Goal: Information Seeking & Learning: Check status

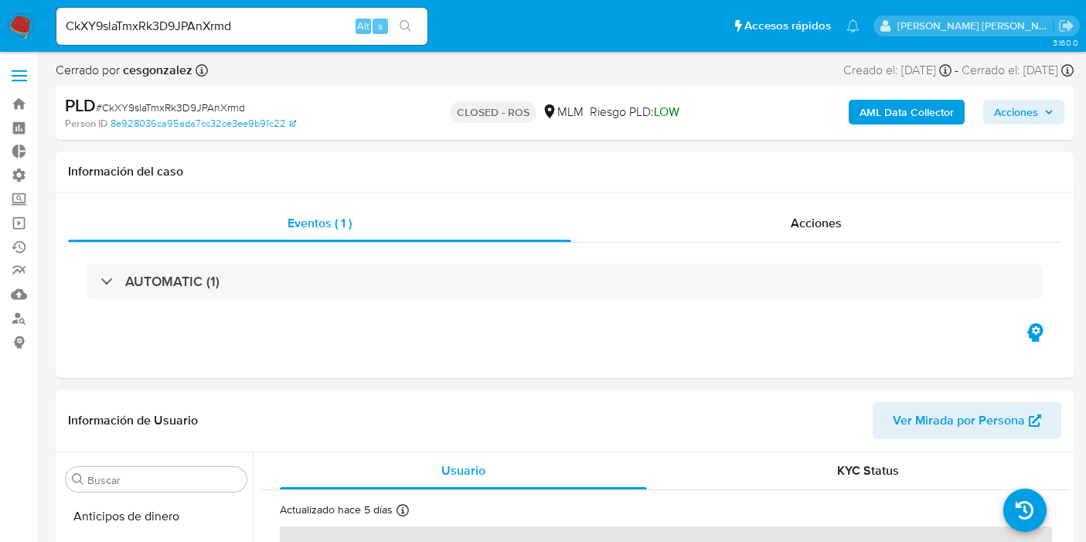
select select "10"
click at [258, 25] on input "CkXY9slaTmxRk3D9JPAnXrmd" at bounding box center [241, 26] width 371 height 20
click at [278, 30] on input "CkXY9slaTmxRk3D9JPAnXrmd" at bounding box center [241, 26] width 371 height 20
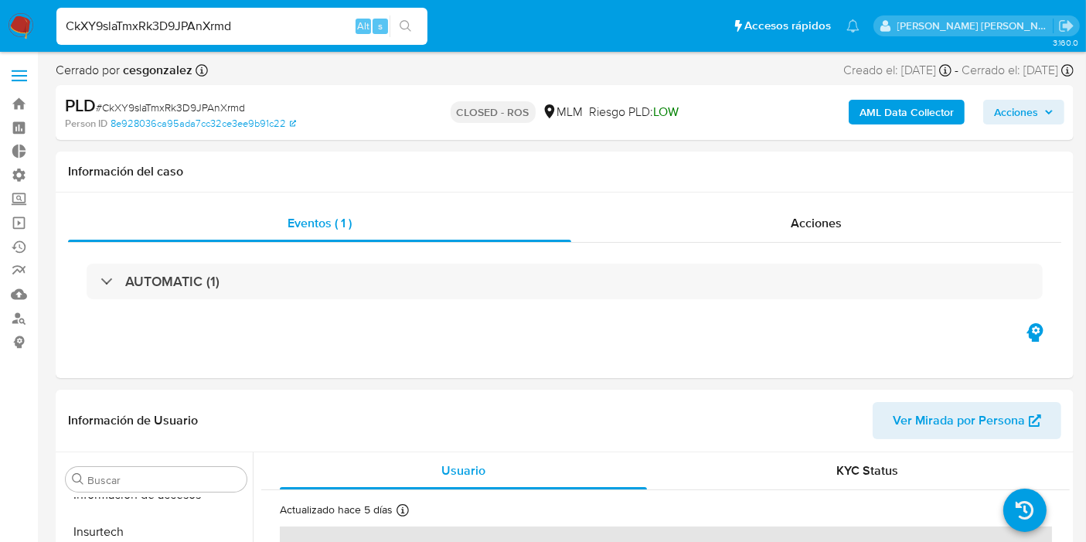
click at [278, 30] on input "CkXY9slaTmxRk3D9JPAnXrmd" at bounding box center [241, 26] width 371 height 20
paste input "6QMsNCUEl7vKnKPPwIxXtUSp"
type input "6QMsNCUEl7vKnKPPwIxXtUSp"
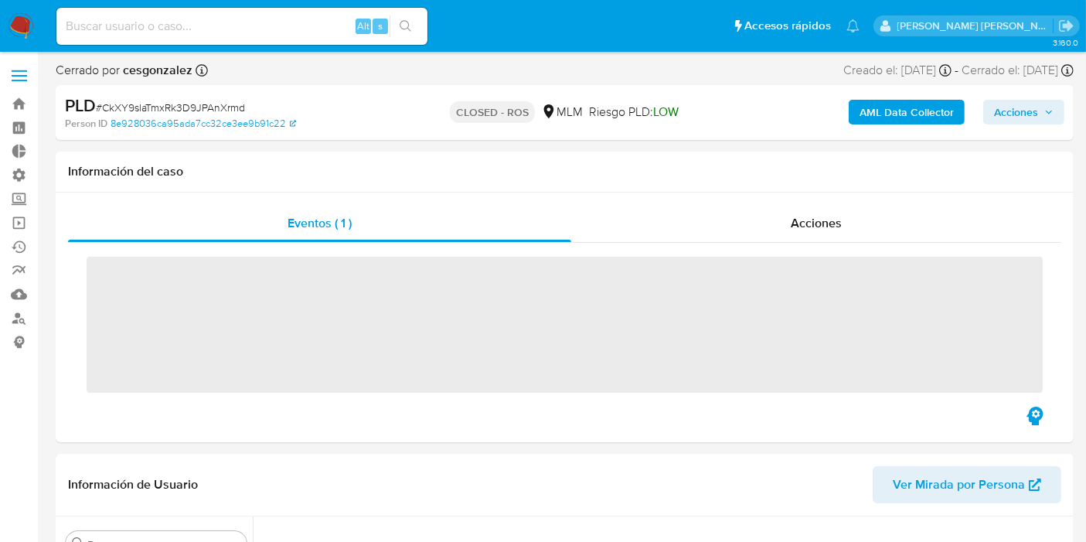
drag, startPoint x: 0, startPoint y: 0, endPoint x: 814, endPoint y: 125, distance: 823.4
click at [814, 125] on div "AML Data Collector Acciones" at bounding box center [899, 112] width 329 height 36
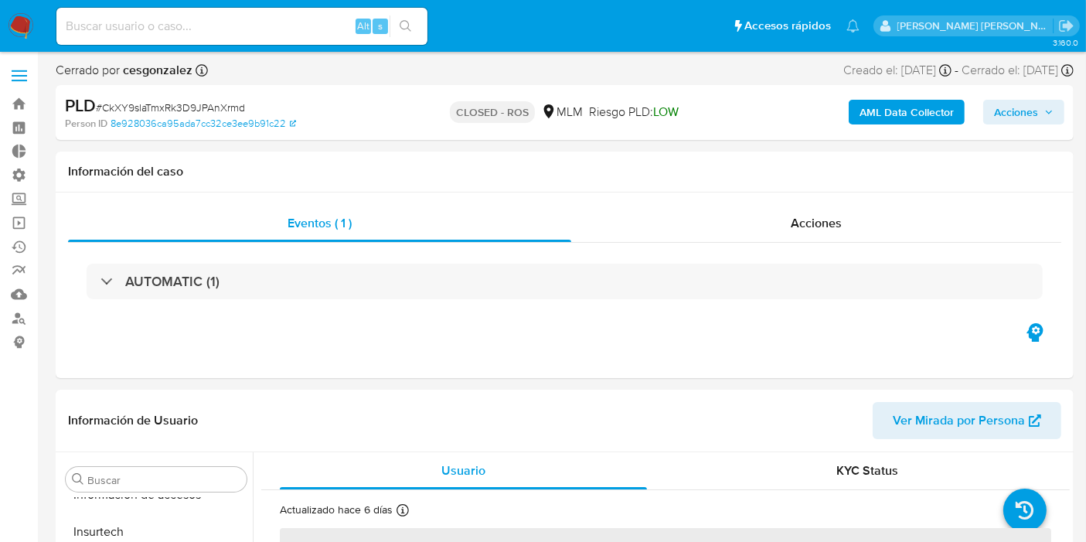
click at [230, 18] on input at bounding box center [241, 26] width 371 height 20
select select "10"
paste input "6QMsNCUEl7vKnKPPwIxXtUSp"
type input "6QMsNCUEl7vKnKPPwIxXtUSp"
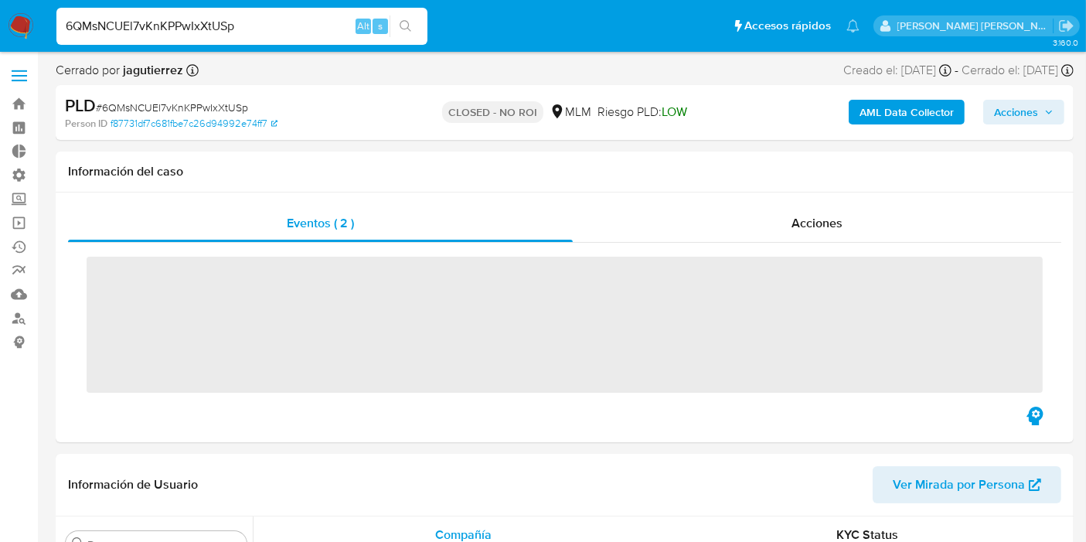
scroll to position [652, 0]
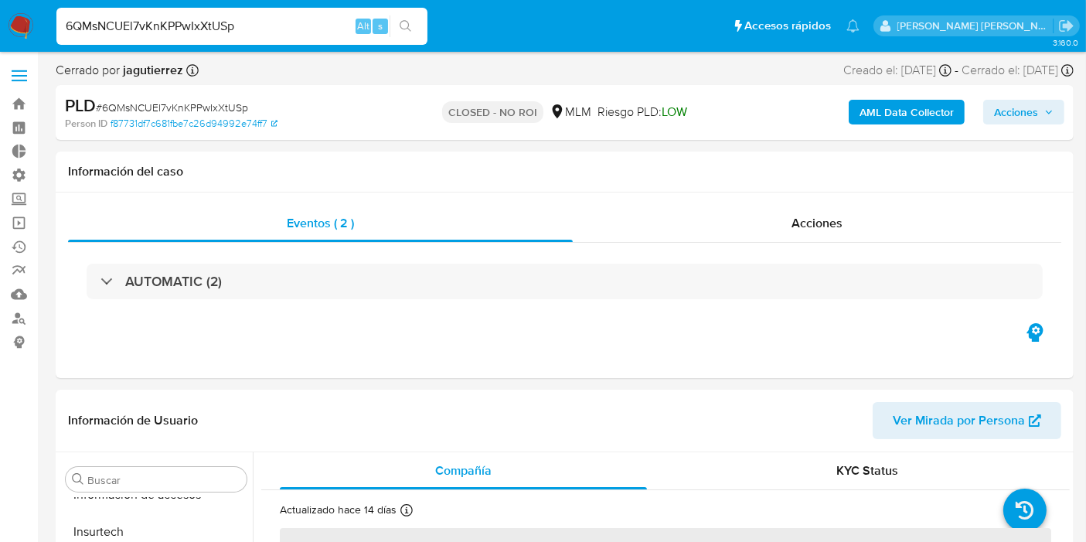
select select "10"
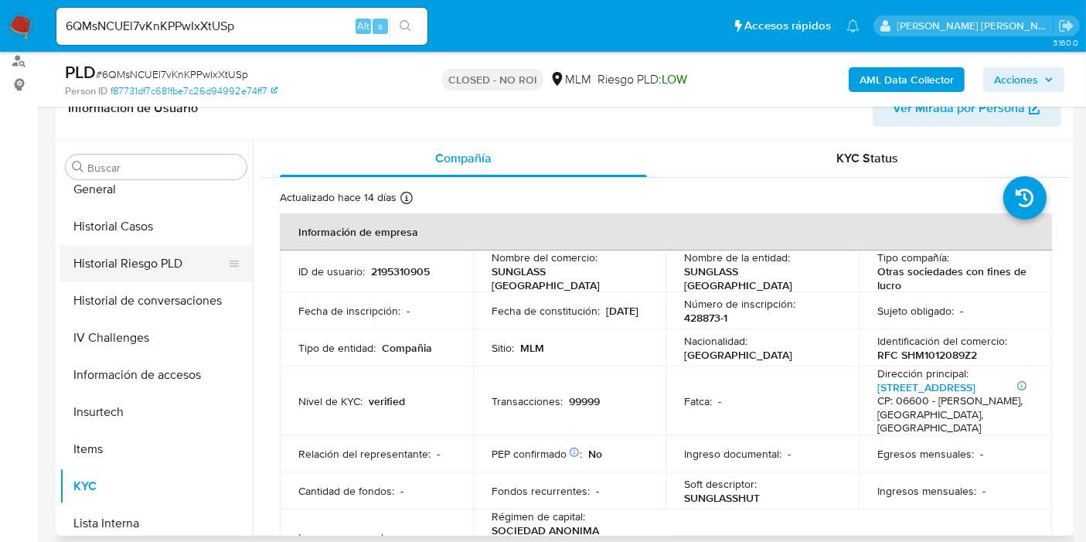
scroll to position [395, 0]
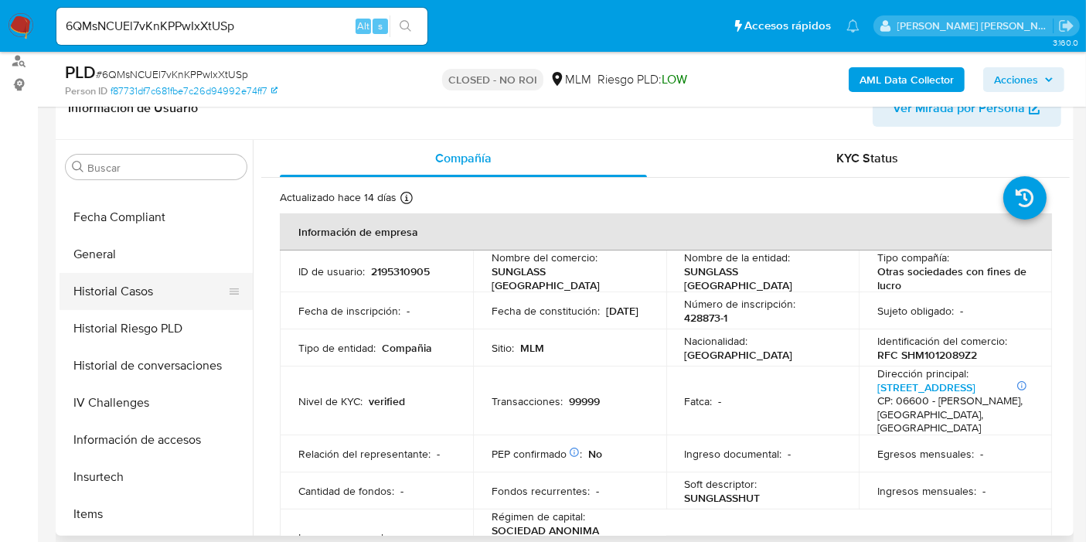
click at [121, 291] on button "Historial Casos" at bounding box center [150, 291] width 181 height 37
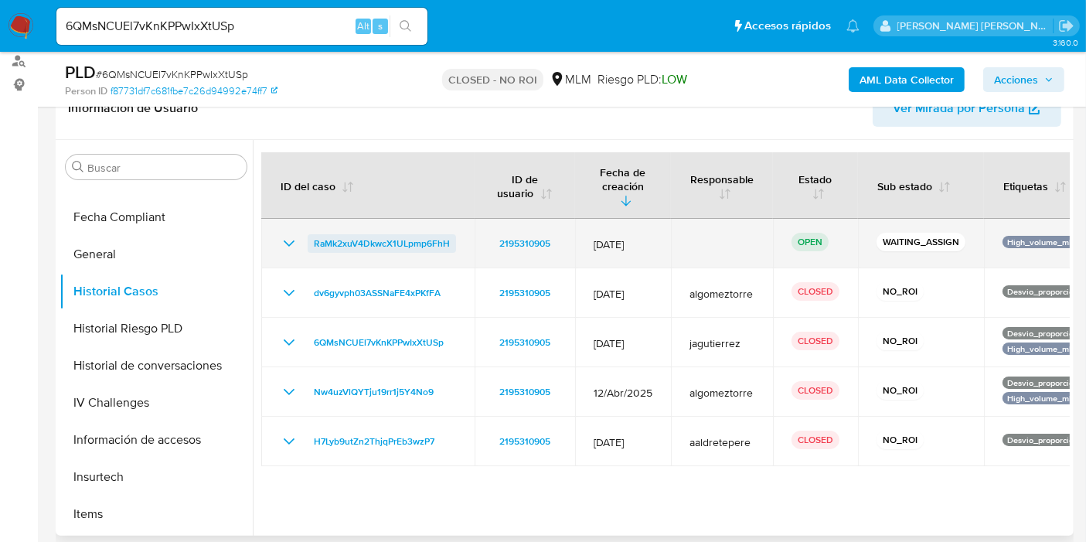
click at [379, 234] on span "RaMk2xuV4DkwcX1ULpmp6FhH" at bounding box center [382, 243] width 136 height 19
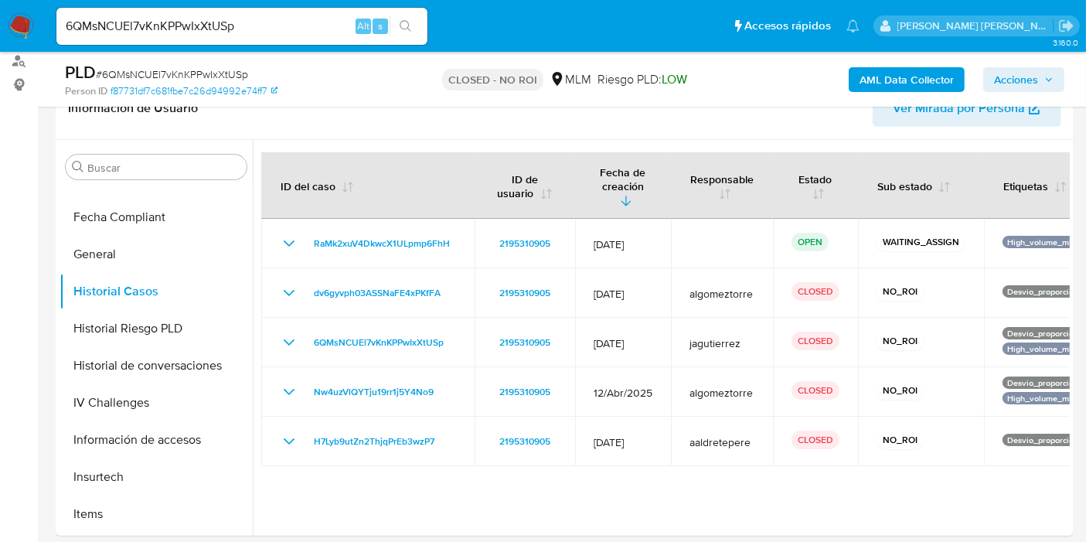
click at [305, 63] on div "PLD # 6QMsNCUEl7vKnKPPwIxXtUSp" at bounding box center [229, 72] width 328 height 23
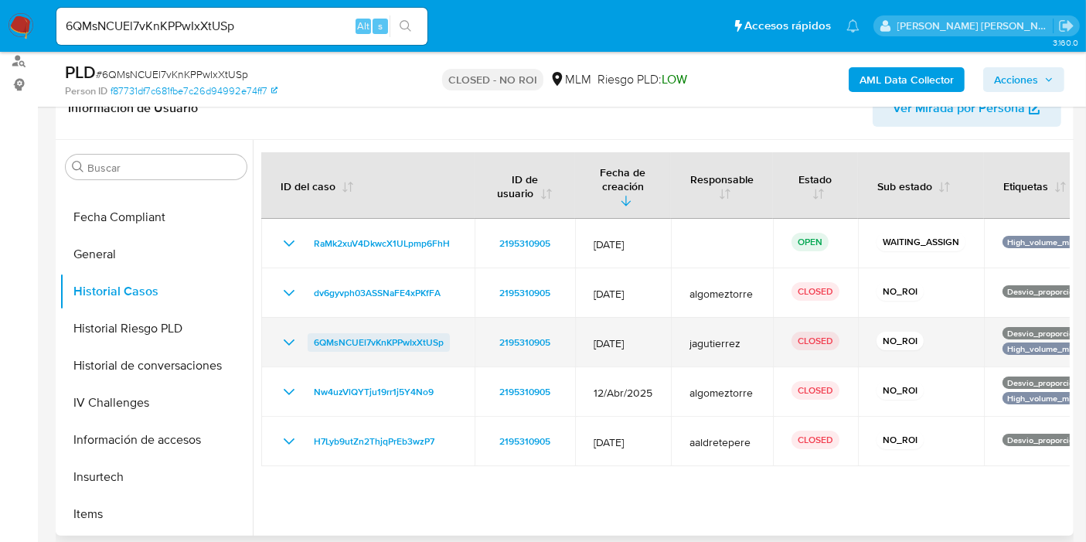
click at [433, 333] on span "6QMsNCUEl7vKnKPPwIxXtUSp" at bounding box center [379, 342] width 130 height 19
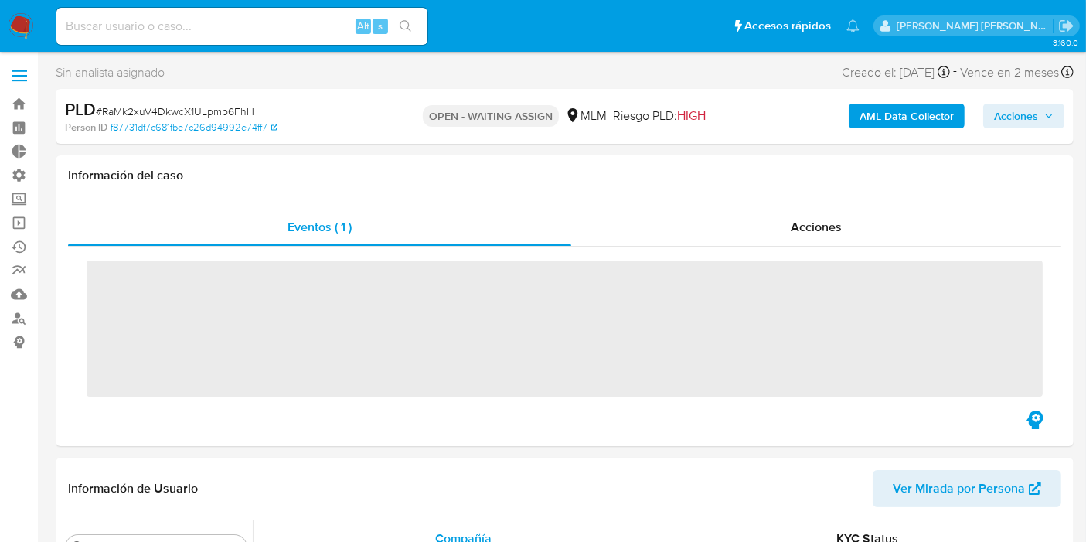
scroll to position [652, 0]
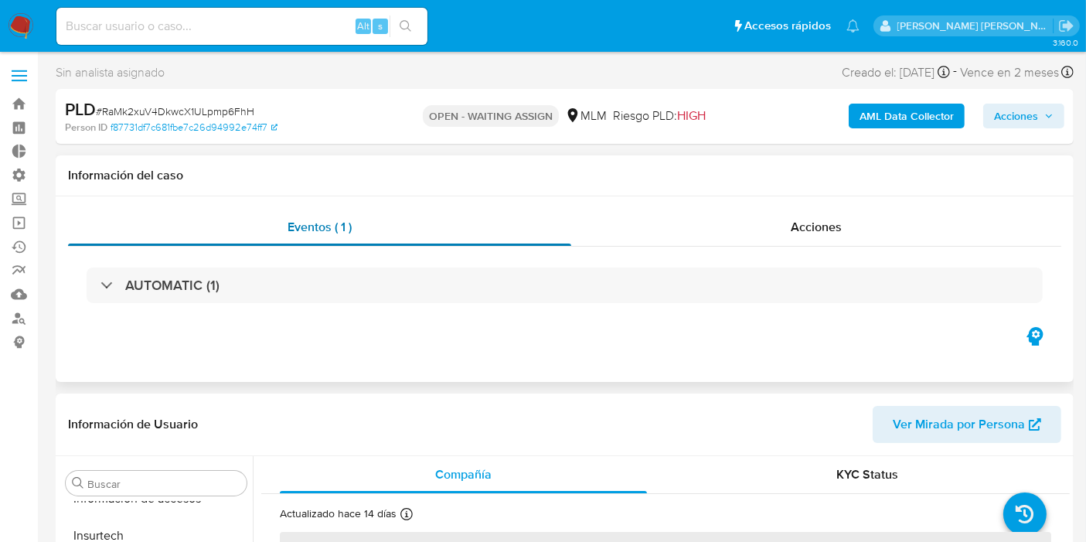
select select "10"
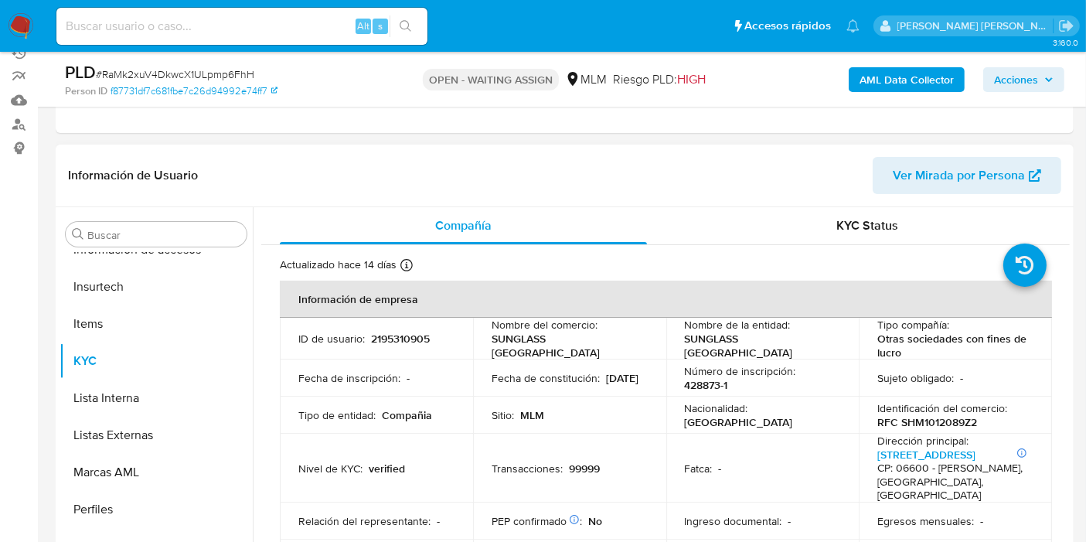
scroll to position [172, 0]
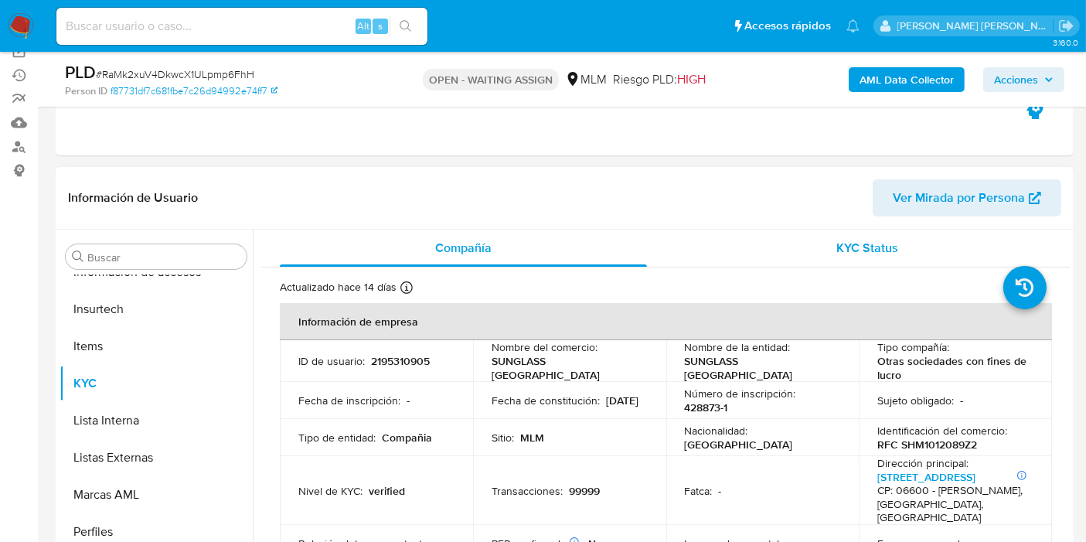
click at [815, 243] on div "KYC Status" at bounding box center [867, 248] width 367 height 37
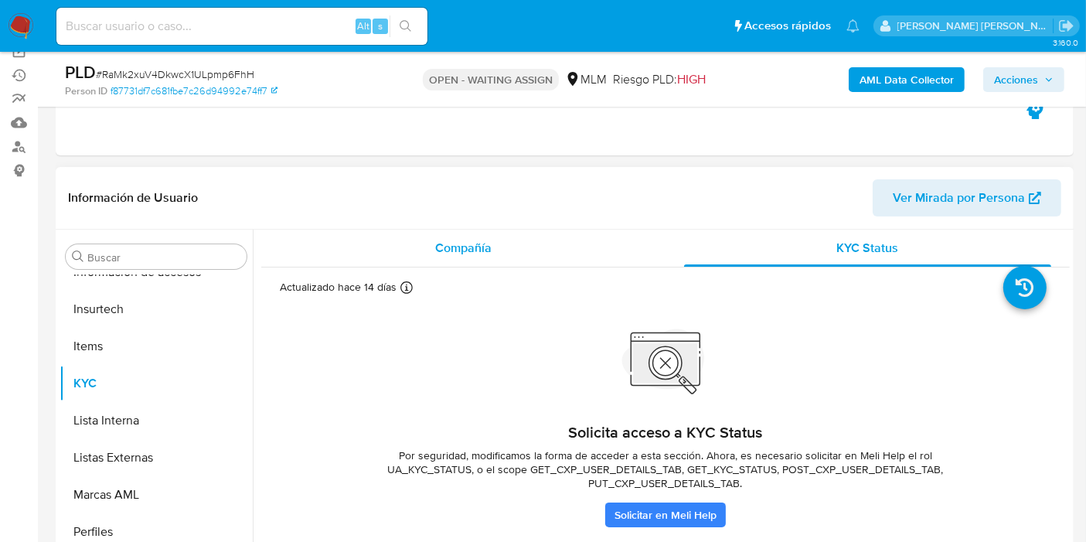
click at [502, 255] on div "Compañía" at bounding box center [463, 248] width 367 height 37
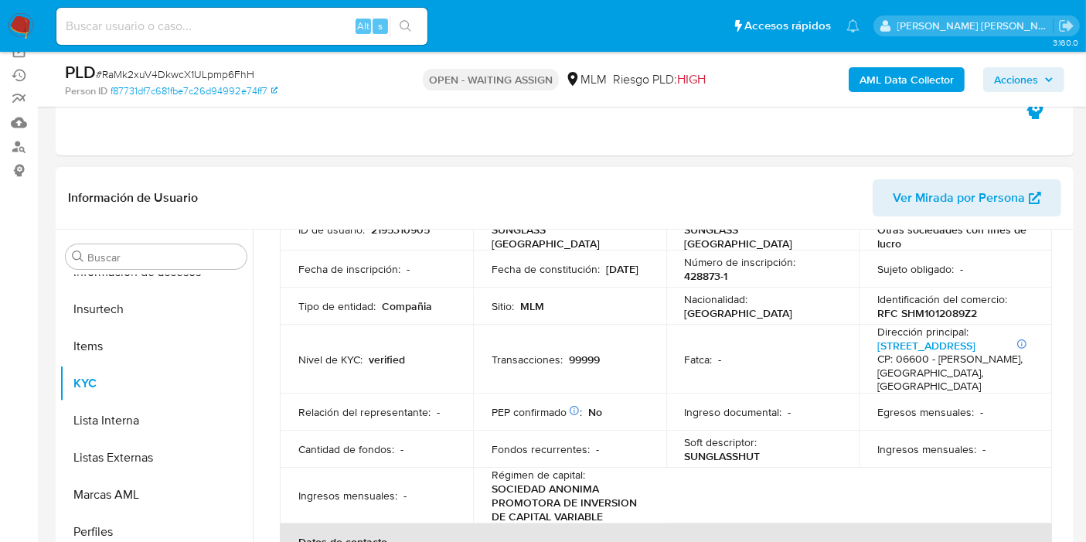
scroll to position [0, 0]
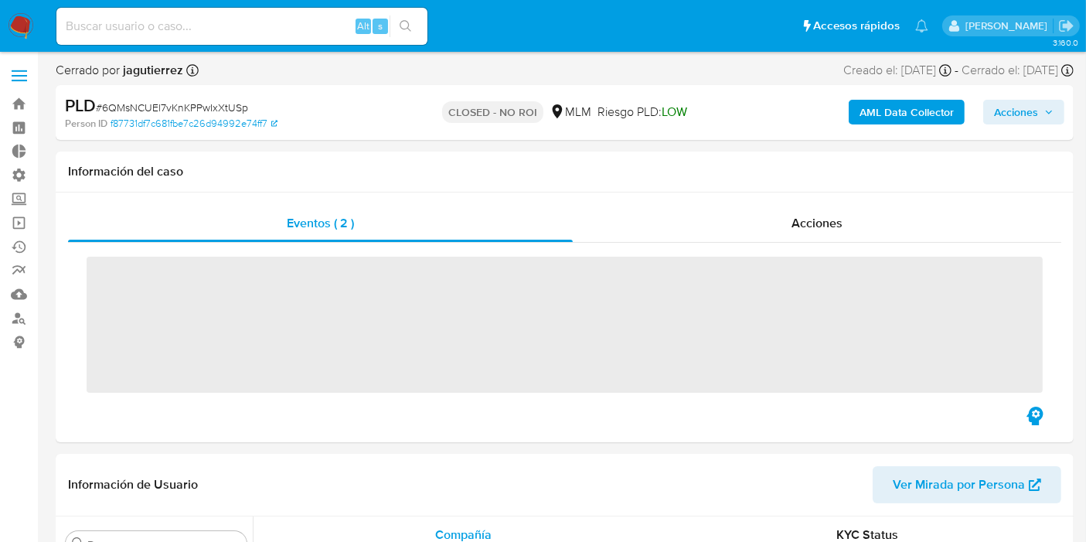
scroll to position [652, 0]
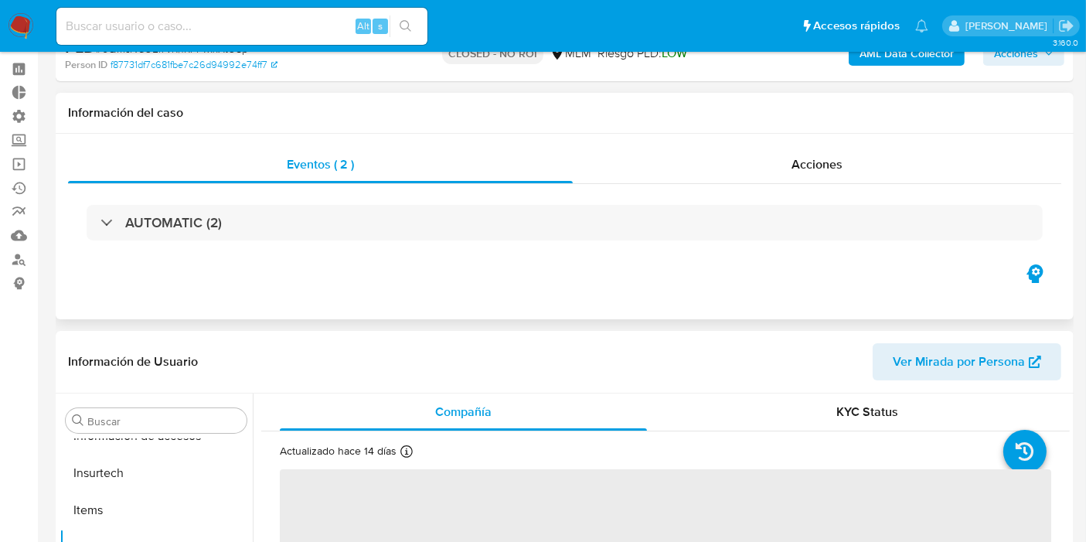
select select "10"
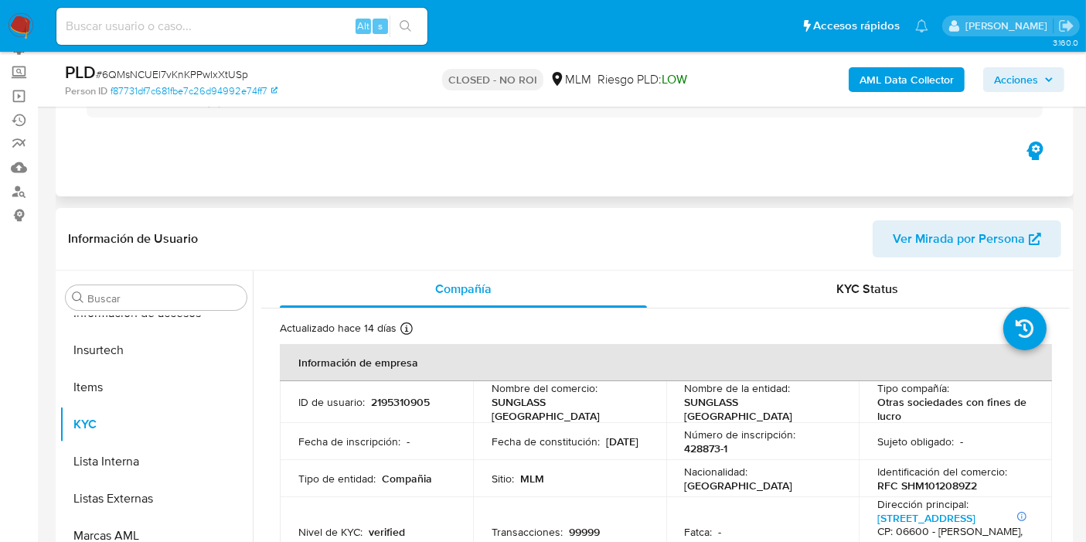
scroll to position [172, 0]
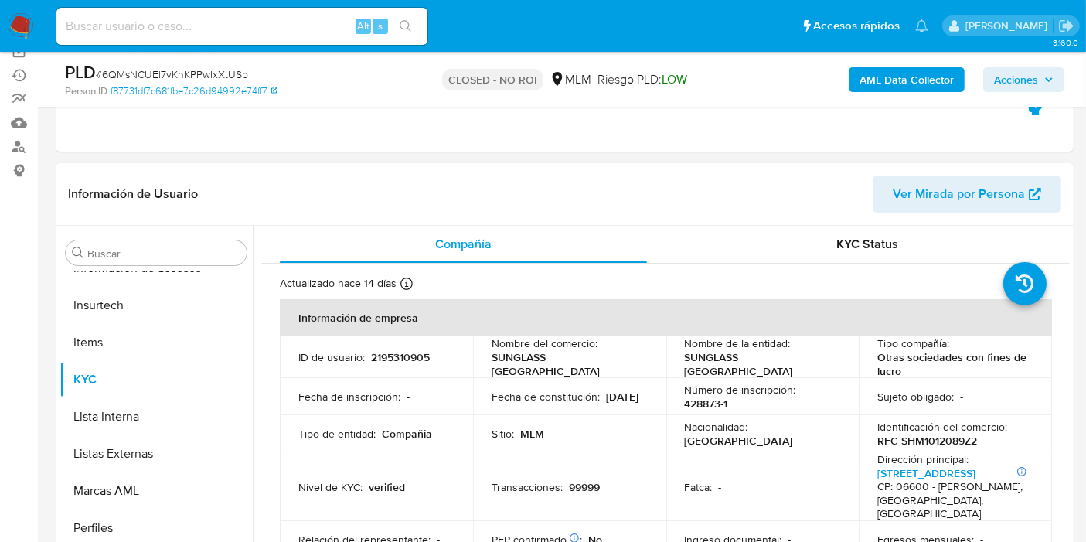
click at [393, 357] on p "2195310905" at bounding box center [400, 357] width 59 height 14
click at [393, 356] on p "2195310905" at bounding box center [400, 357] width 59 height 14
copy p "2195310905"
click at [886, 78] on b "AML Data Collector" at bounding box center [906, 79] width 94 height 25
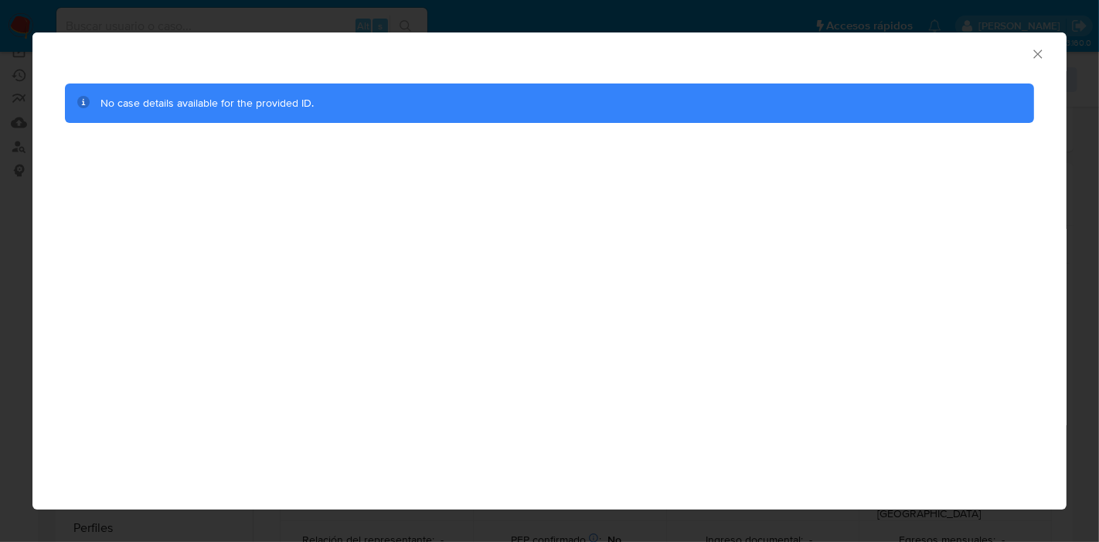
click at [1035, 57] on icon "Cerrar ventana" at bounding box center [1037, 53] width 15 height 15
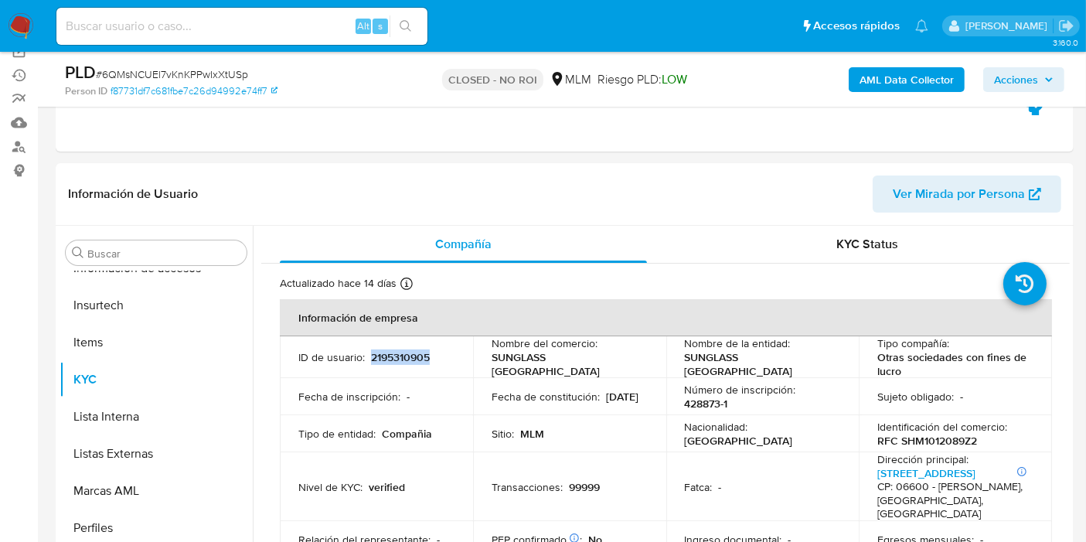
click at [1024, 82] on span "Acciones" at bounding box center [1016, 79] width 44 height 25
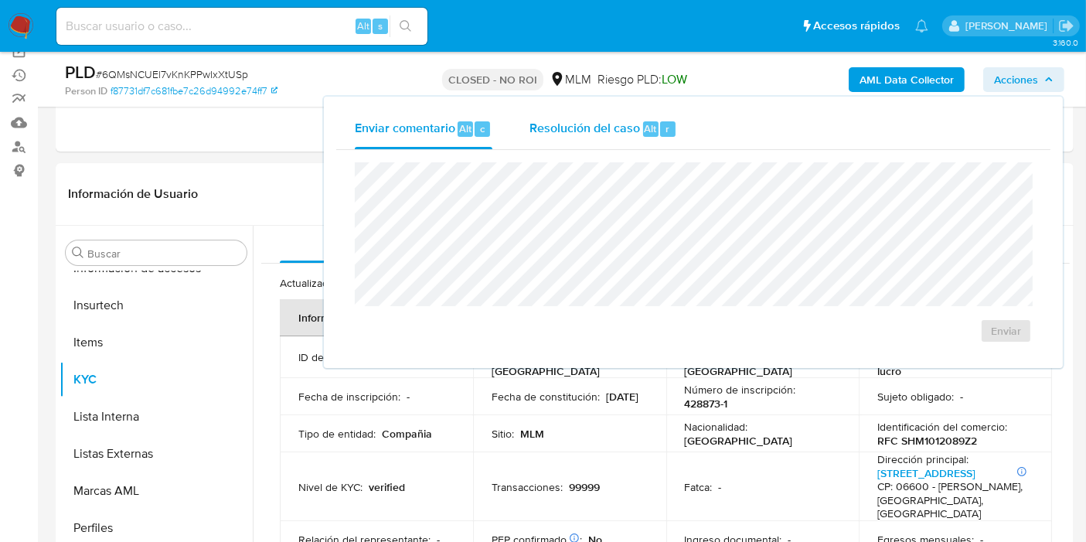
click at [589, 131] on span "Resolución del caso" at bounding box center [584, 128] width 111 height 18
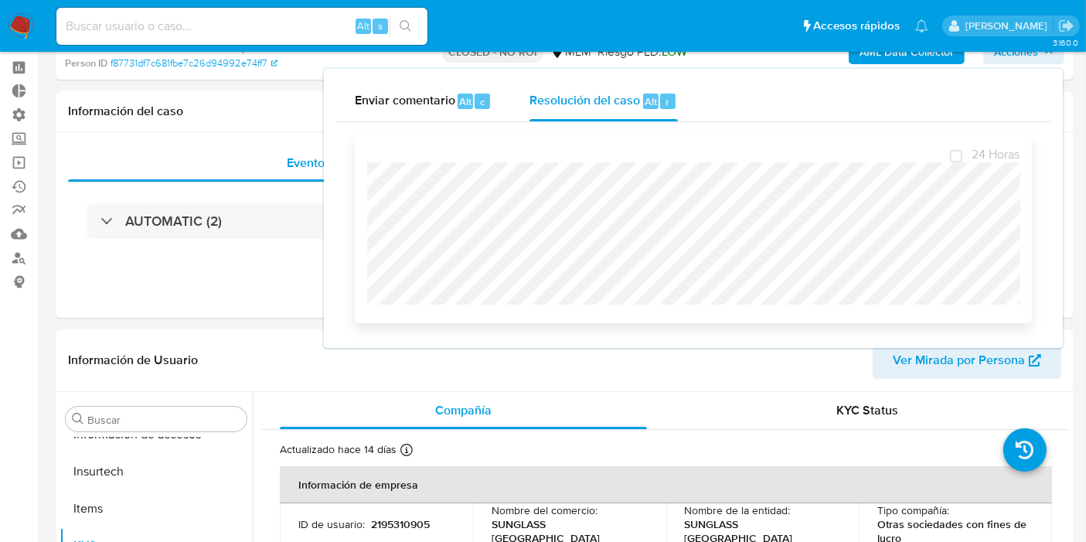
scroll to position [0, 0]
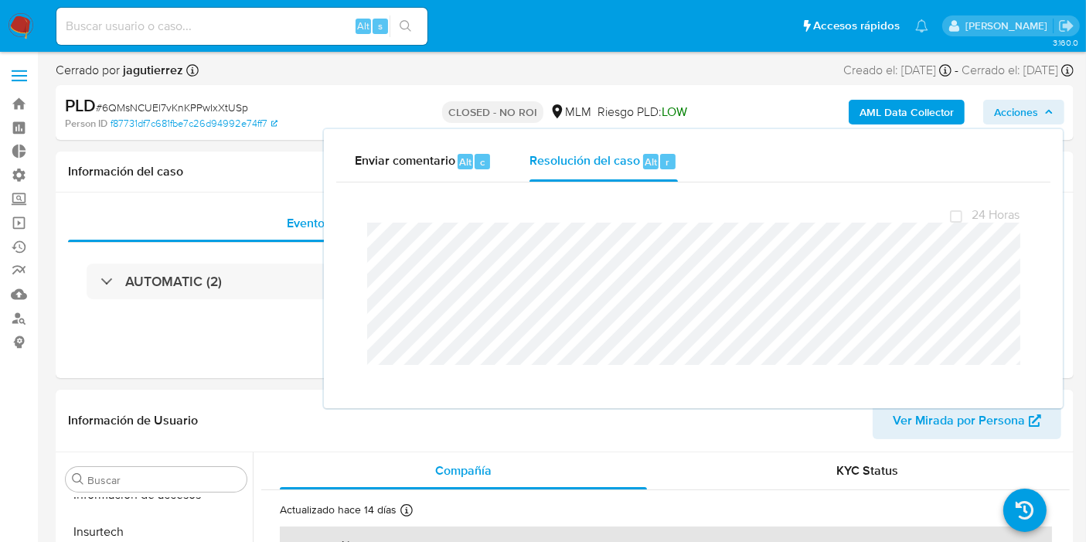
click at [332, 281] on div "Enviar comentario Alt c Resolución del caso Alt r Cierre de caso 24 Horas" at bounding box center [693, 268] width 739 height 278
click at [305, 253] on div "AUTOMATIC (2)" at bounding box center [564, 281] width 993 height 77
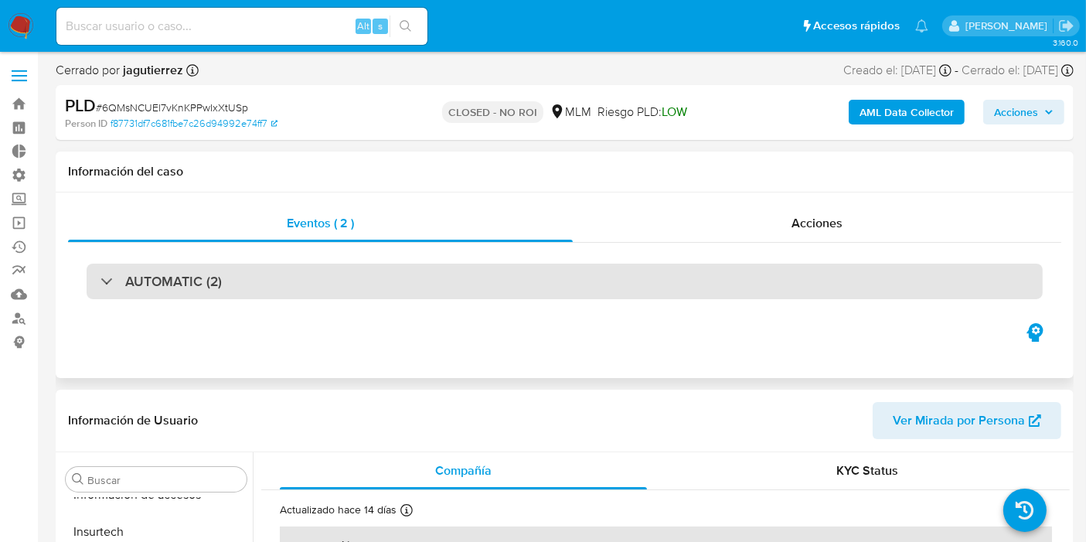
click at [349, 280] on div "AUTOMATIC (2)" at bounding box center [565, 282] width 956 height 36
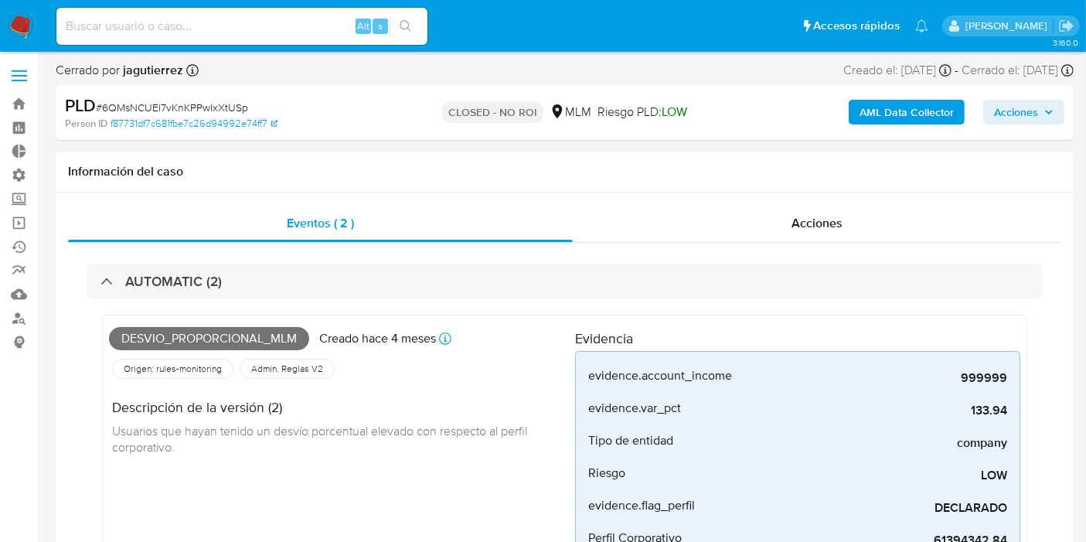
click at [788, 223] on div "Acciones" at bounding box center [817, 223] width 488 height 37
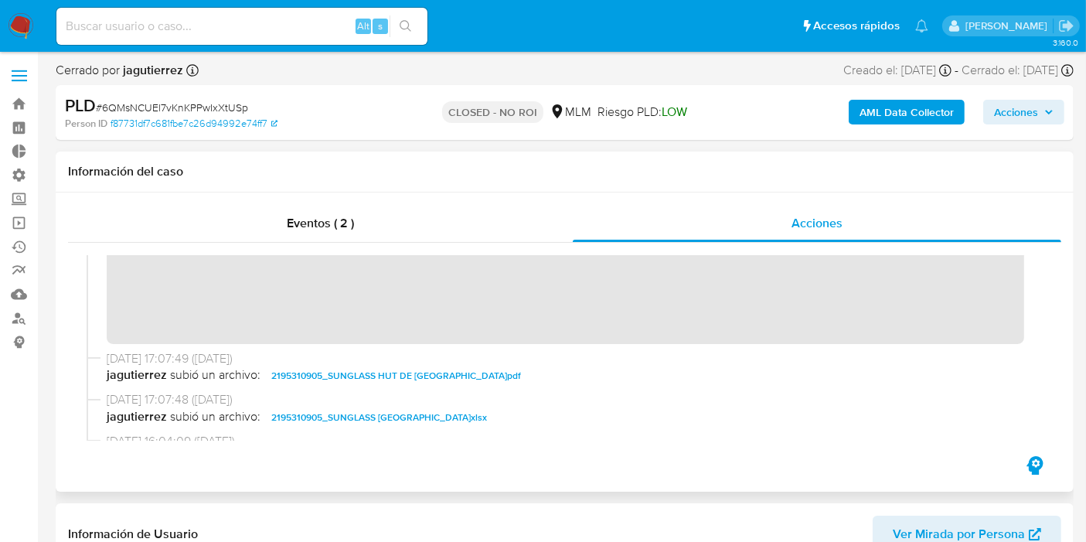
scroll to position [172, 0]
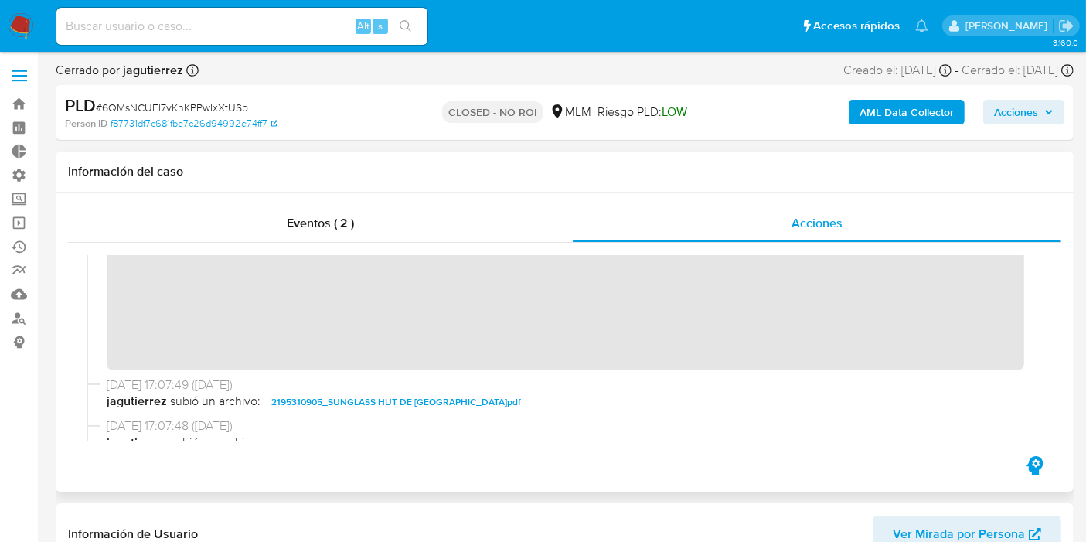
click at [470, 403] on span "2195310905_SUNGLASS HUT DE MEXICO_MAY2025.pdf" at bounding box center [396, 402] width 250 height 19
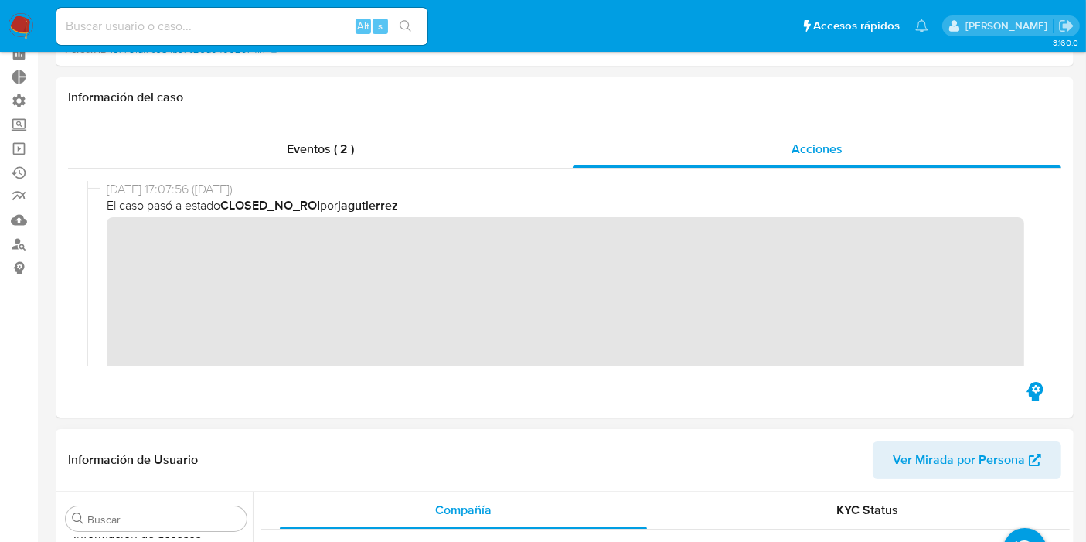
scroll to position [343, 0]
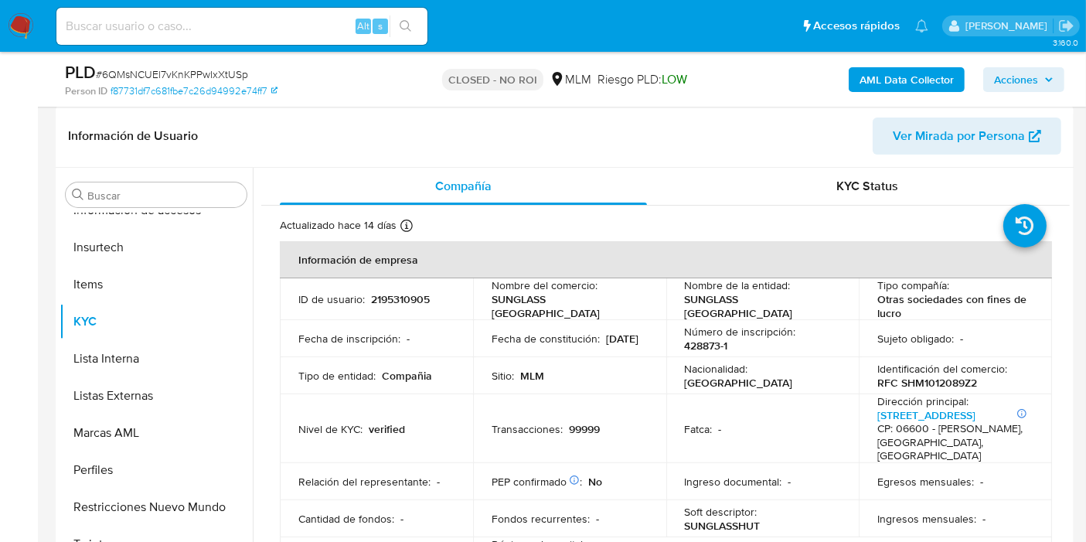
click at [385, 304] on p "2195310905" at bounding box center [400, 299] width 59 height 14
copy p "2195310905"
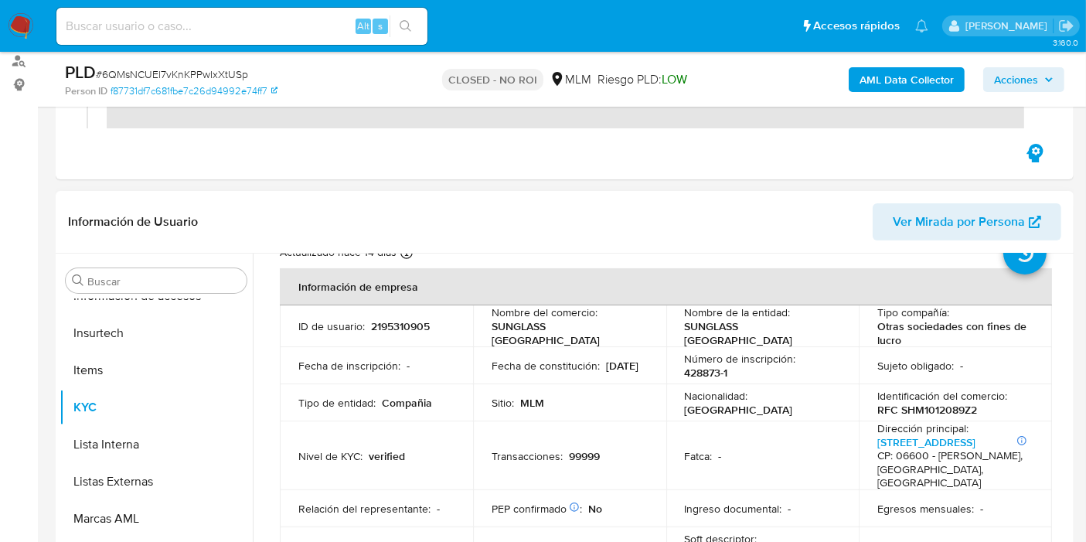
scroll to position [86, 0]
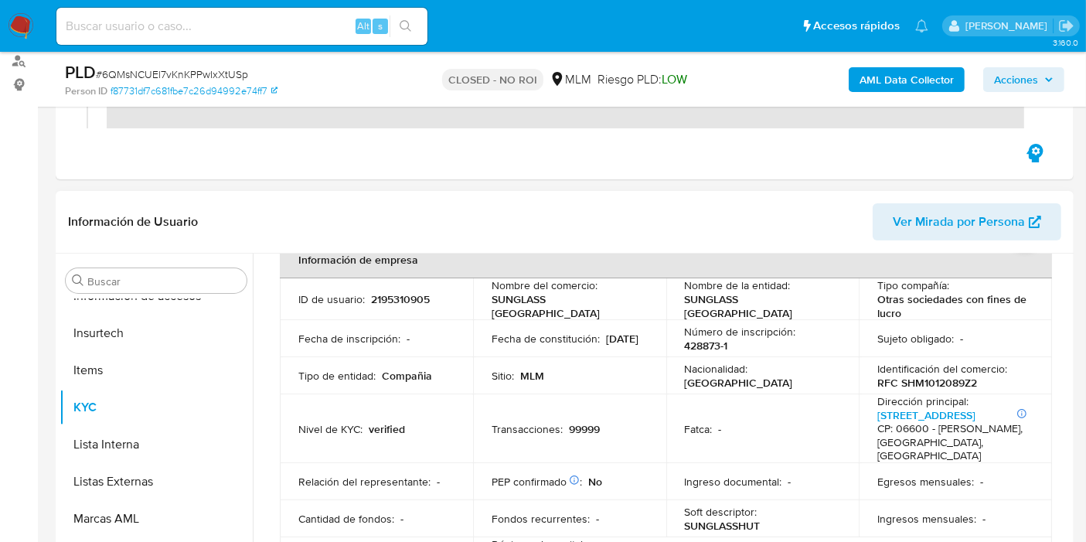
click at [382, 305] on td "ID de usuario : 2195310905" at bounding box center [376, 299] width 193 height 42
click at [383, 298] on p "2195310905" at bounding box center [400, 299] width 59 height 14
copy p "2195310905"
drag, startPoint x: 252, startPoint y: 73, endPoint x: 104, endPoint y: 77, distance: 147.7
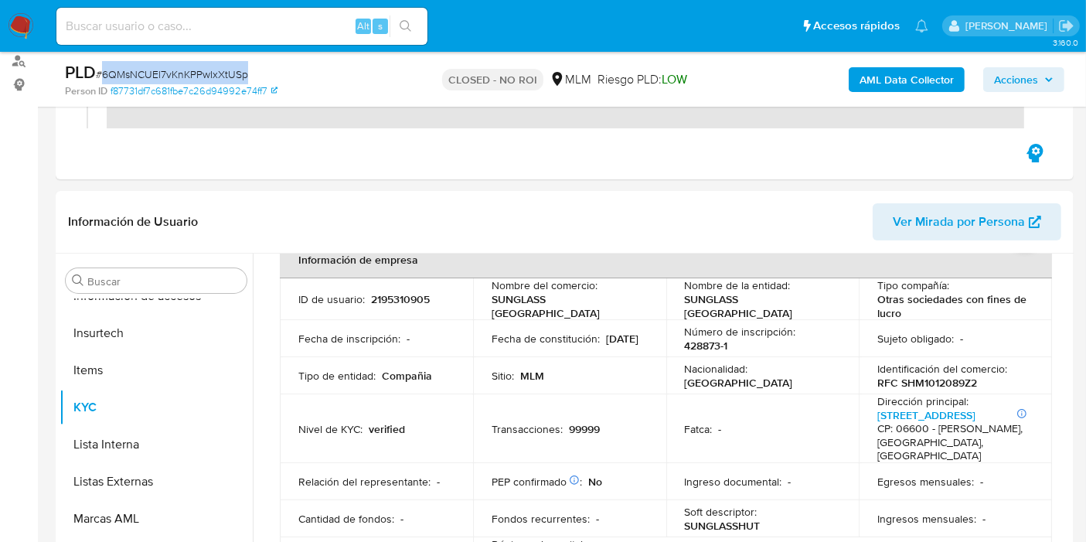
click at [104, 77] on div "PLD # 6QMsNCUEl7vKnKPPwIxXtUSp" at bounding box center [229, 72] width 328 height 23
copy span "6QMsNCUEl7vKnKPPwIxXtUSp"
click at [355, 81] on div "PLD # 6QMsNCUEl7vKnKPPwIxXtUSp" at bounding box center [229, 72] width 328 height 23
